Goal: Information Seeking & Learning: Compare options

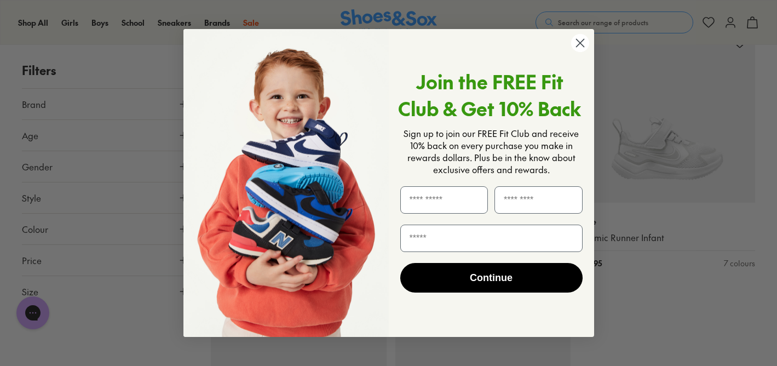
scroll to position [2647, 0]
click at [579, 45] on circle "Close dialog" at bounding box center [579, 43] width 18 height 18
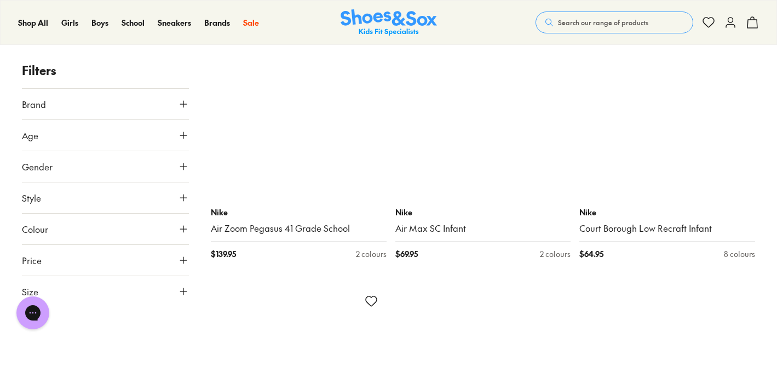
scroll to position [5599, 0]
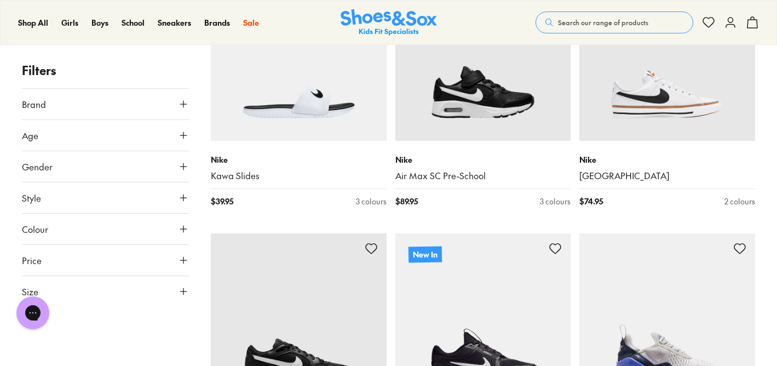
scroll to position [6992, 0]
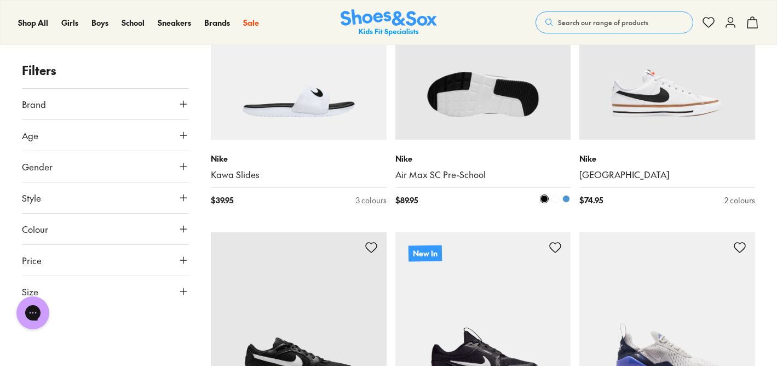
click at [474, 169] on link "Air Max SC Pre-School" at bounding box center [483, 175] width 176 height 12
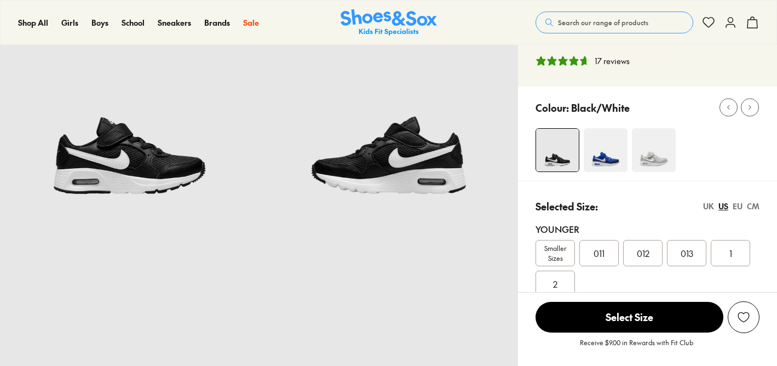
select select "*"
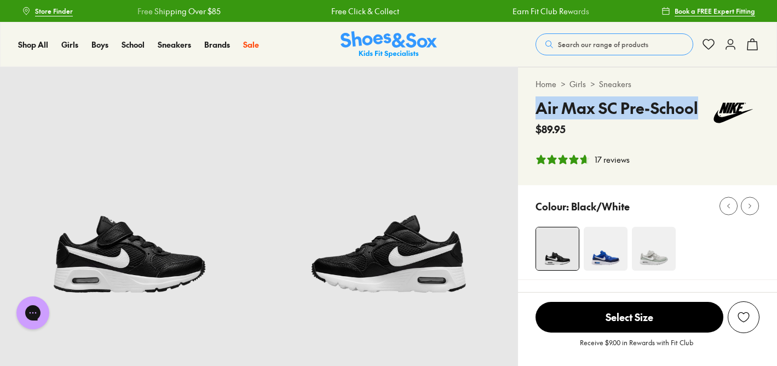
drag, startPoint x: 697, startPoint y: 109, endPoint x: 533, endPoint y: 106, distance: 164.8
click at [533, 106] on div "Home > Girls > Sneakers Air Max SC Pre-School $89.95 17 reviews" at bounding box center [647, 126] width 259 height 118
copy h4 "Air Max SC Pre-School"
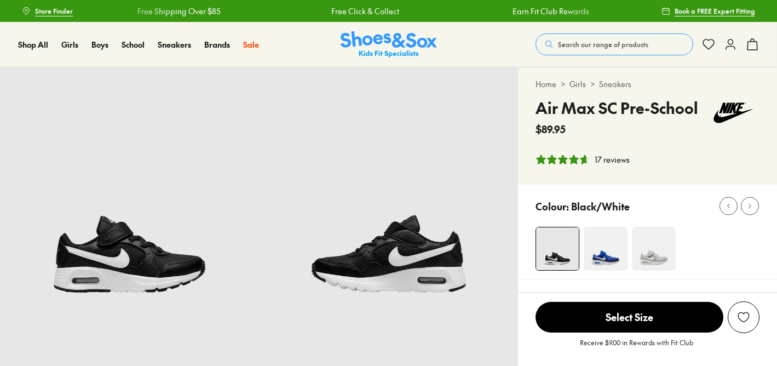
select select "*"
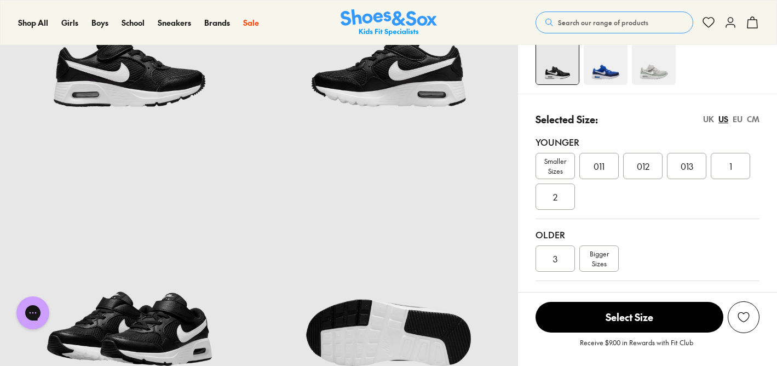
scroll to position [185, 0]
click at [728, 163] on div "1" at bounding box center [730, 166] width 39 height 26
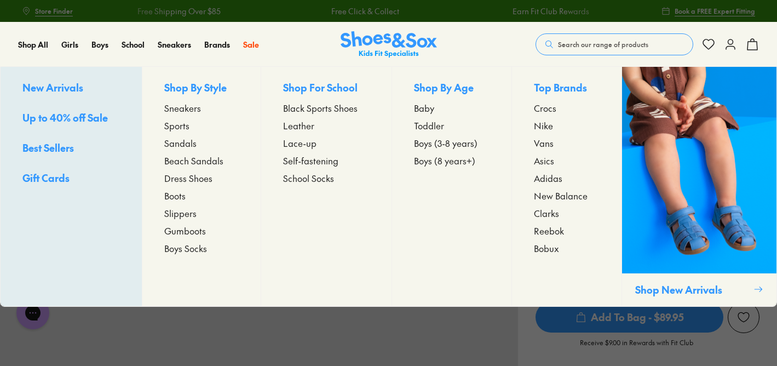
click at [189, 107] on span "Sneakers" at bounding box center [182, 107] width 37 height 13
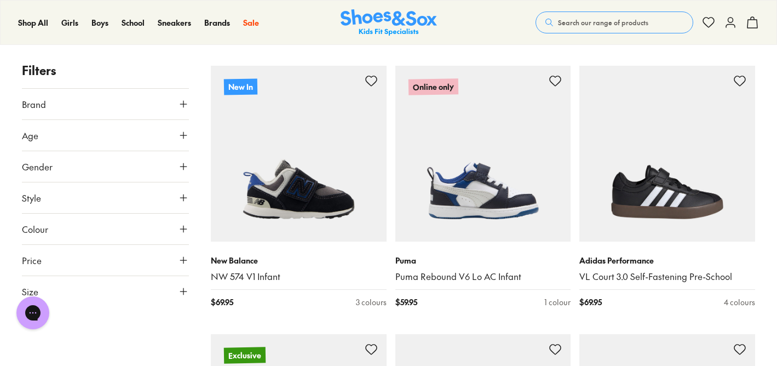
scroll to position [446, 0]
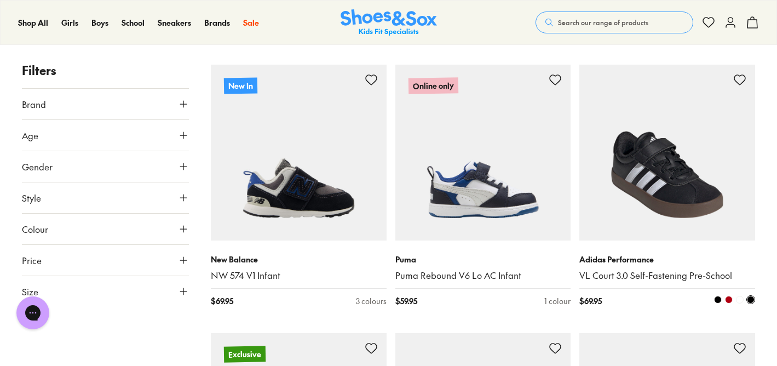
click at [709, 213] on img at bounding box center [667, 153] width 176 height 176
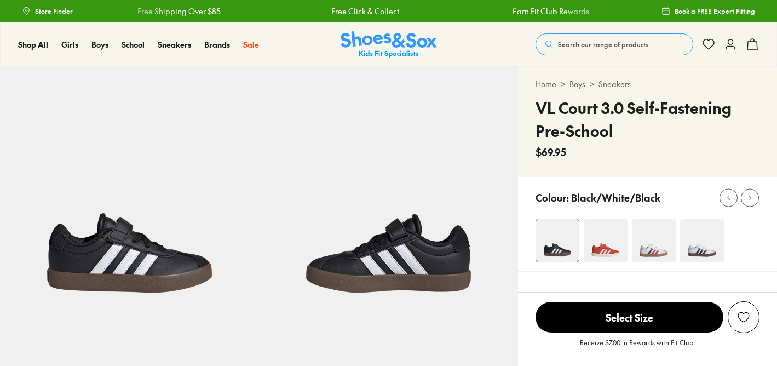
select select "*"
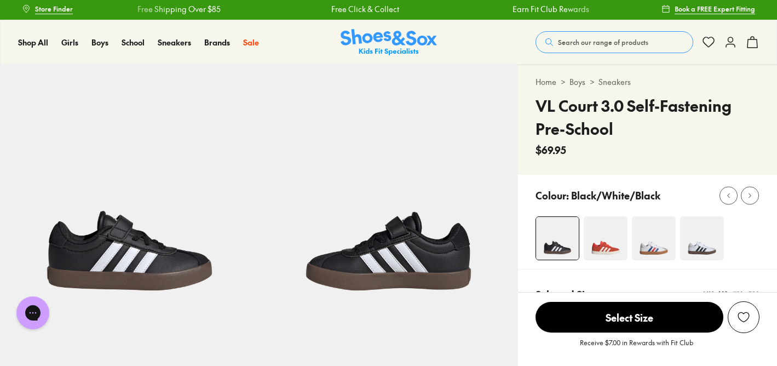
scroll to position [4, 0]
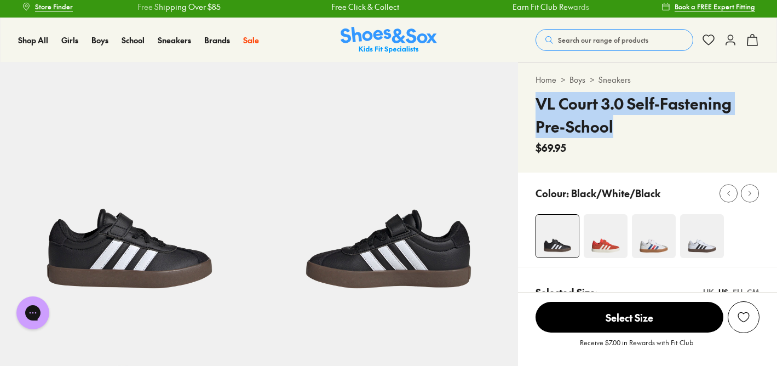
drag, startPoint x: 615, startPoint y: 124, endPoint x: 535, endPoint y: 103, distance: 82.6
click at [535, 103] on div "Home > Boys > Sneakers VL Court 3.0 Self-Fastening Pre-School $69.95" at bounding box center [647, 117] width 259 height 109
copy h4 "VL Court 3.0 Self-Fastening Pre-School"
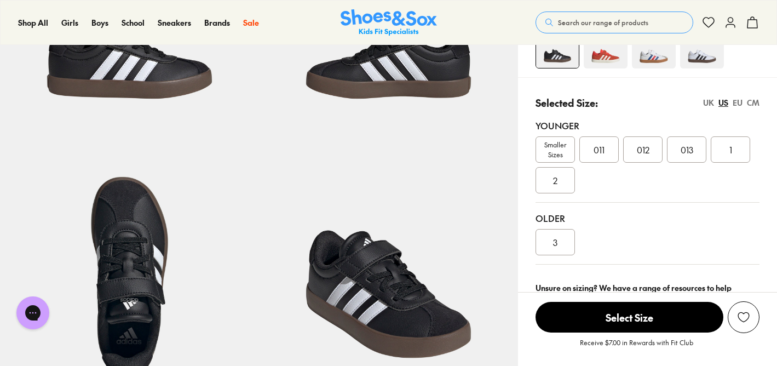
scroll to position [202, 0]
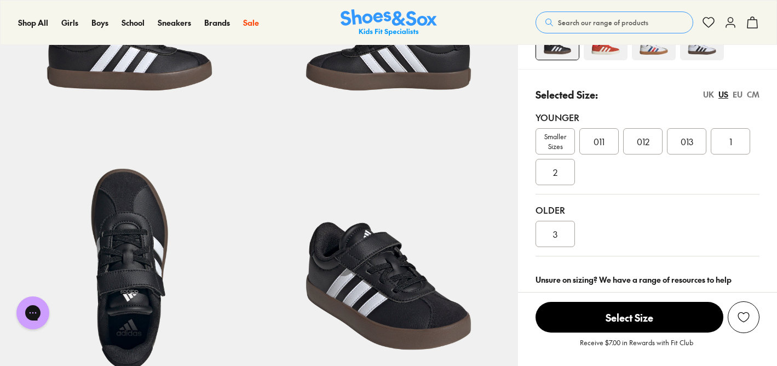
click at [734, 145] on div "1" at bounding box center [730, 141] width 39 height 26
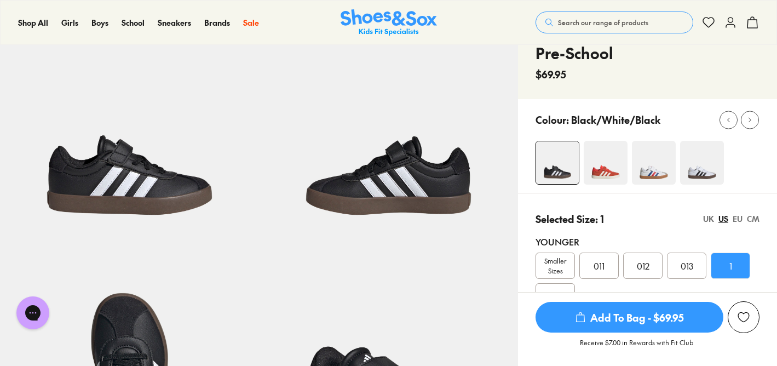
scroll to position [82, 0]
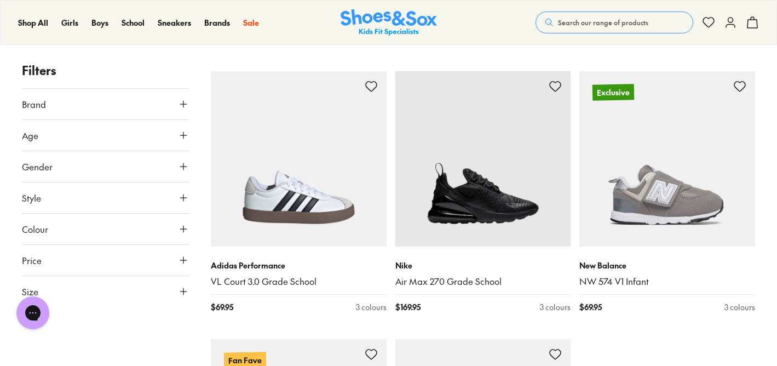
scroll to position [2581, 0]
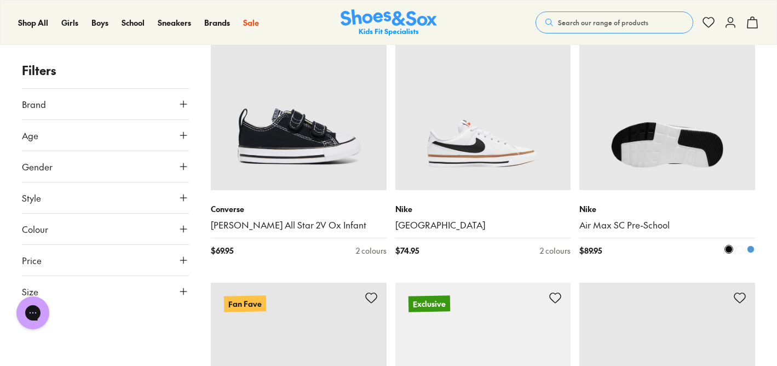
scroll to position [3993, 0]
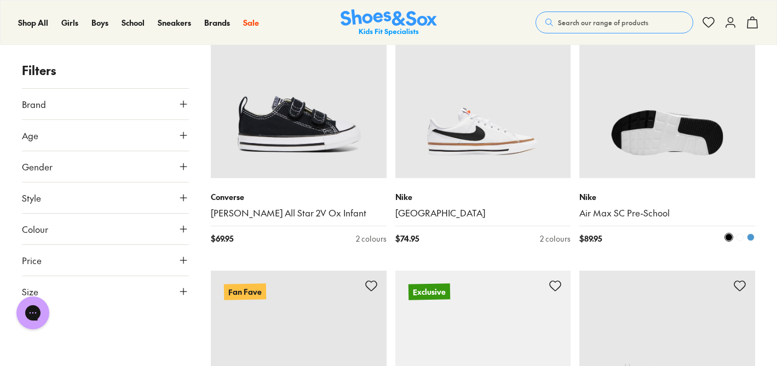
click at [638, 213] on link "Air Max SC Pre-School" at bounding box center [667, 213] width 176 height 12
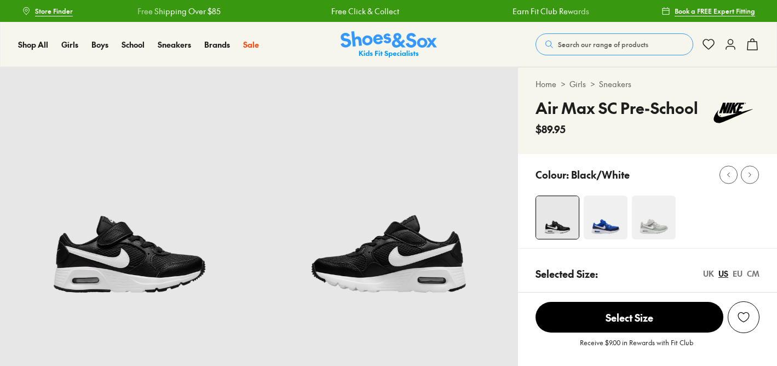
select select "*"
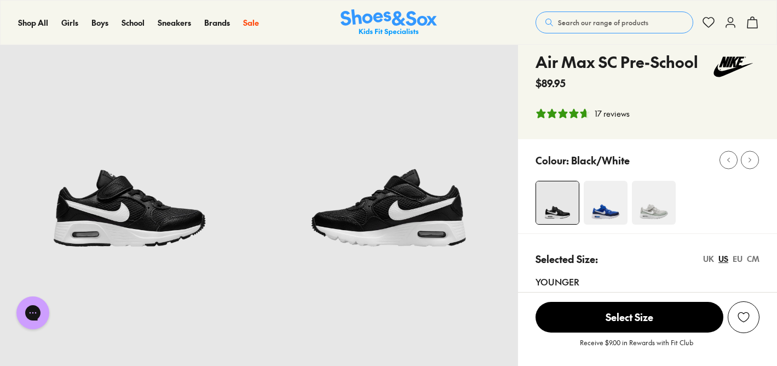
scroll to position [38, 0]
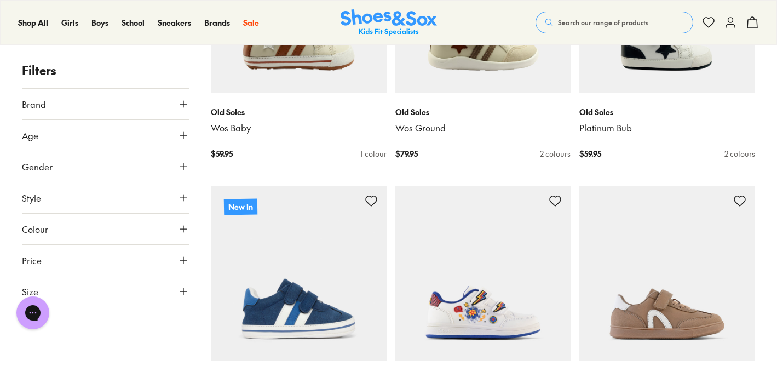
scroll to position [2524, 0]
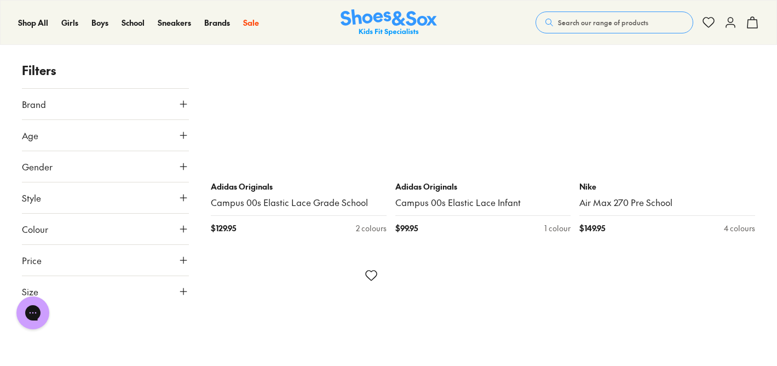
scroll to position [5666, 0]
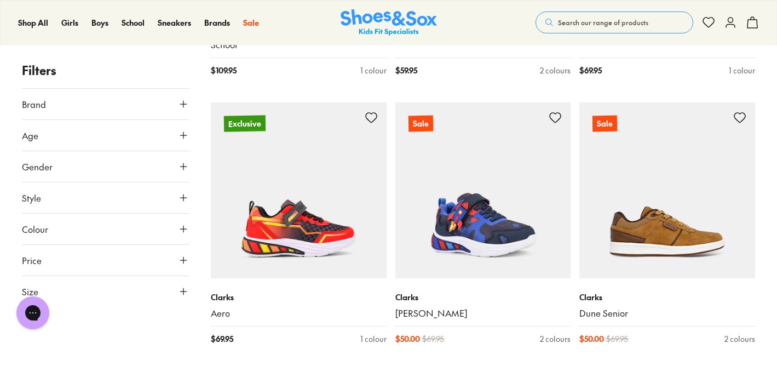
scroll to position [7176, 0]
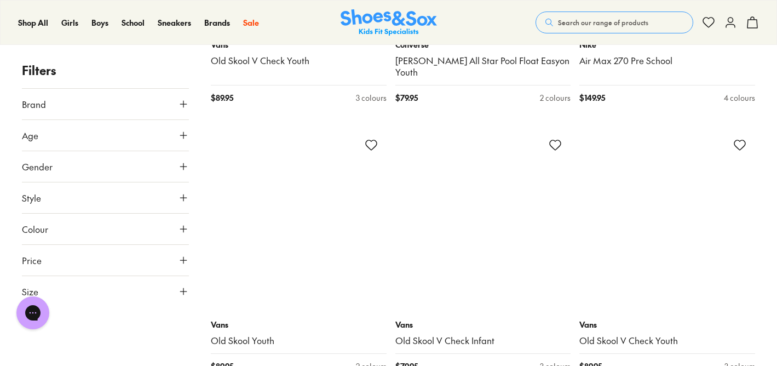
scroll to position [10914, 0]
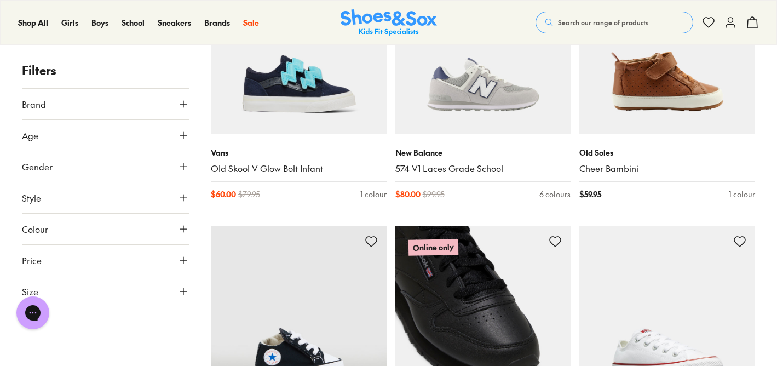
scroll to position [12709, 0]
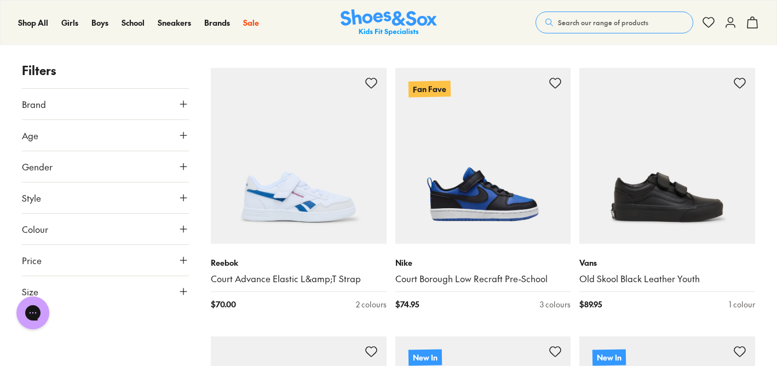
scroll to position [14473, 0]
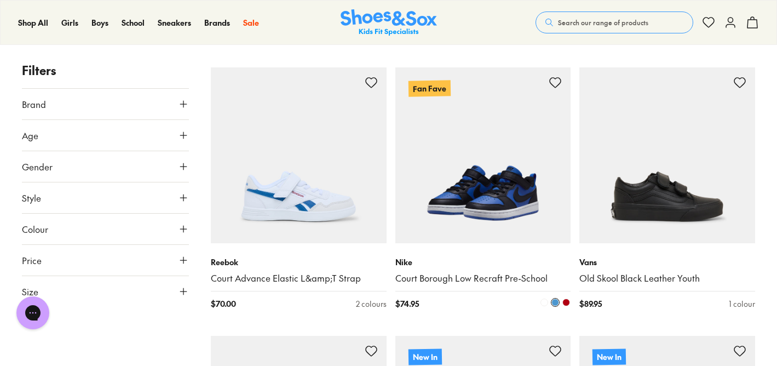
click at [517, 203] on img at bounding box center [483, 155] width 176 height 176
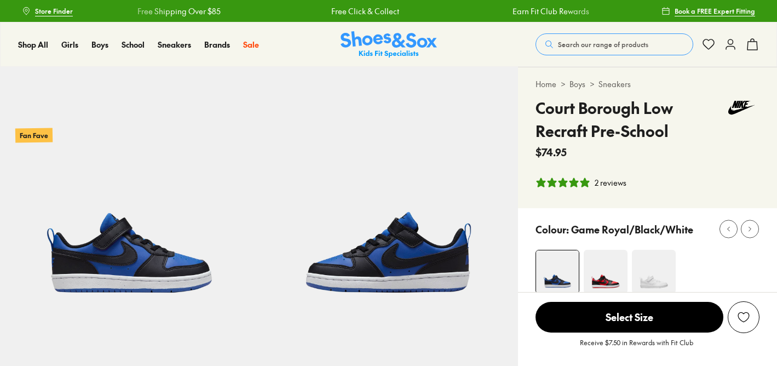
select select "*"
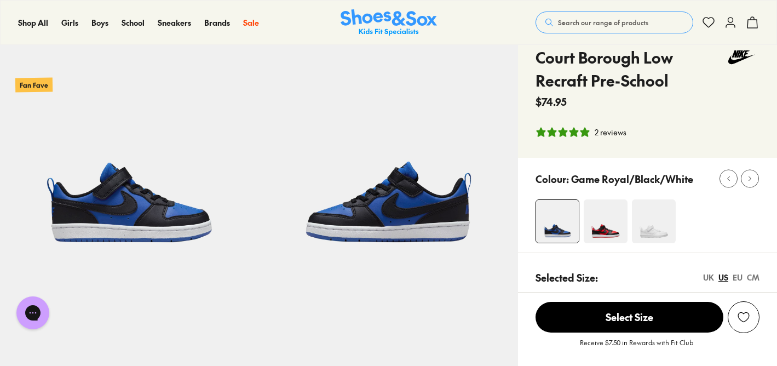
scroll to position [43, 0]
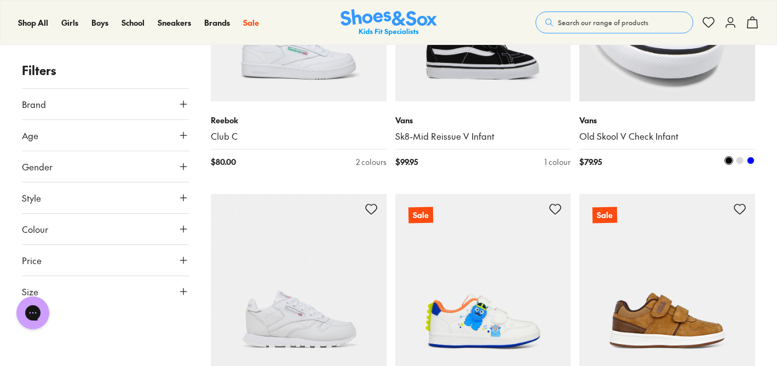
scroll to position [2260, 0]
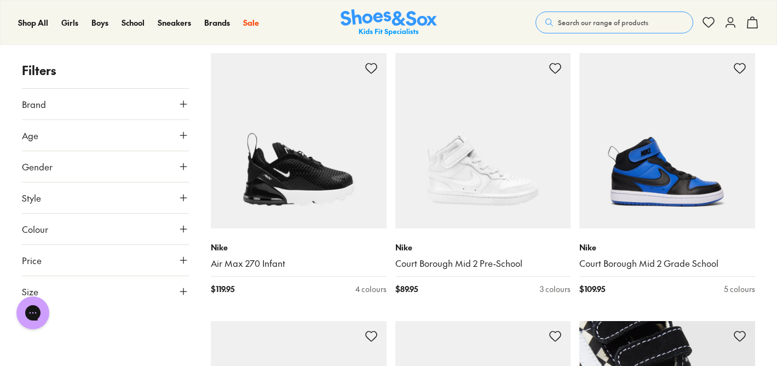
scroll to position [1844, 0]
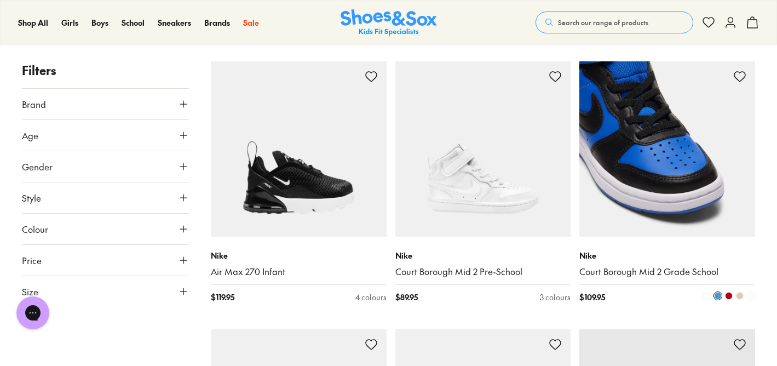
click at [648, 269] on link "Court Borough Mid 2 Grade School" at bounding box center [667, 272] width 176 height 12
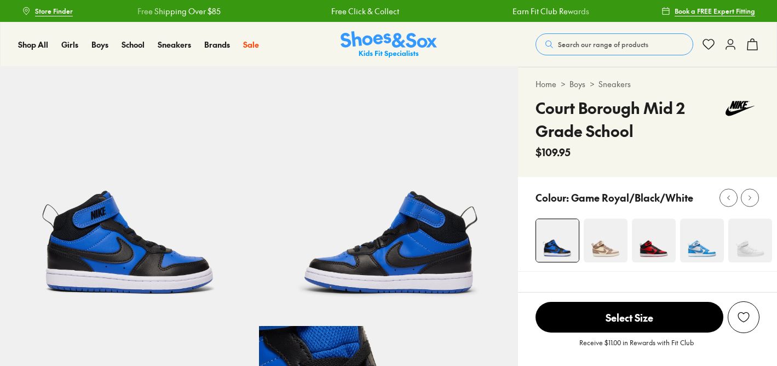
select select "*"
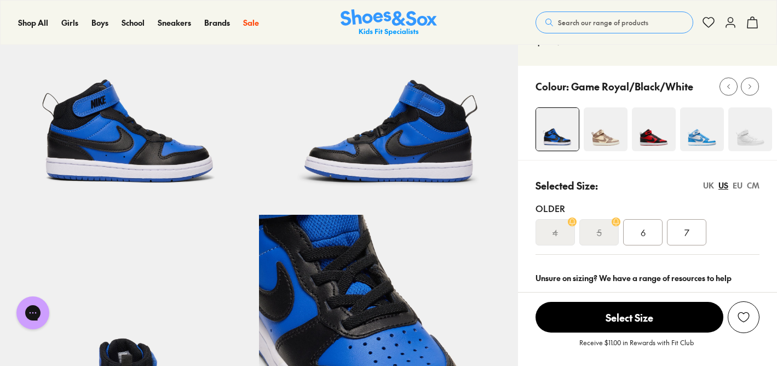
scroll to position [148, 0]
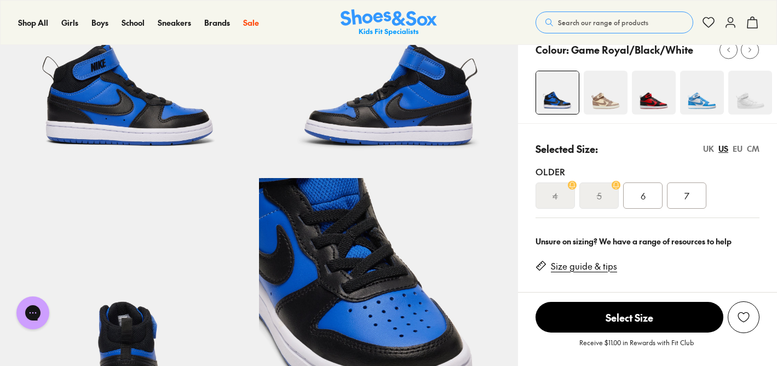
click at [650, 103] on img at bounding box center [654, 93] width 44 height 44
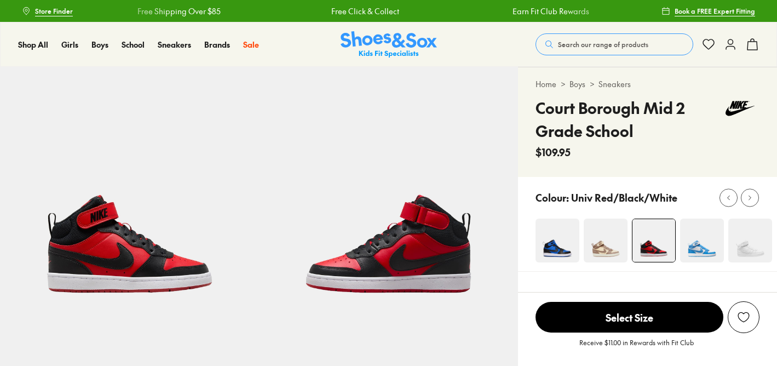
select select "*"
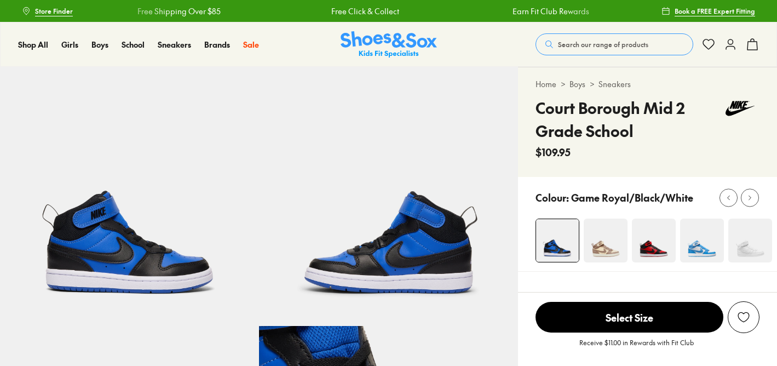
select select "*"
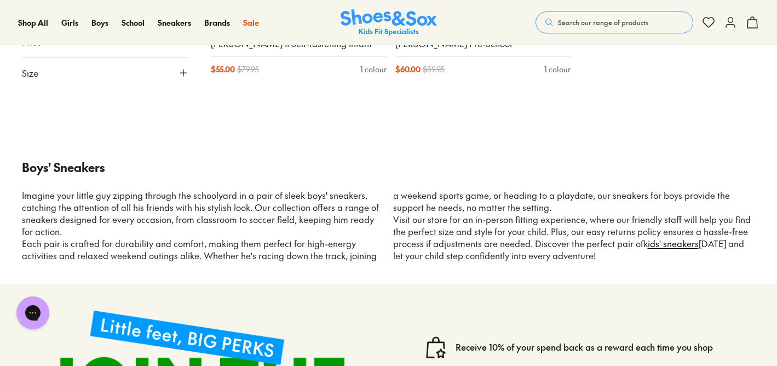
scroll to position [7253, 0]
